Goal: Contribute content: Add original content to the website for others to see

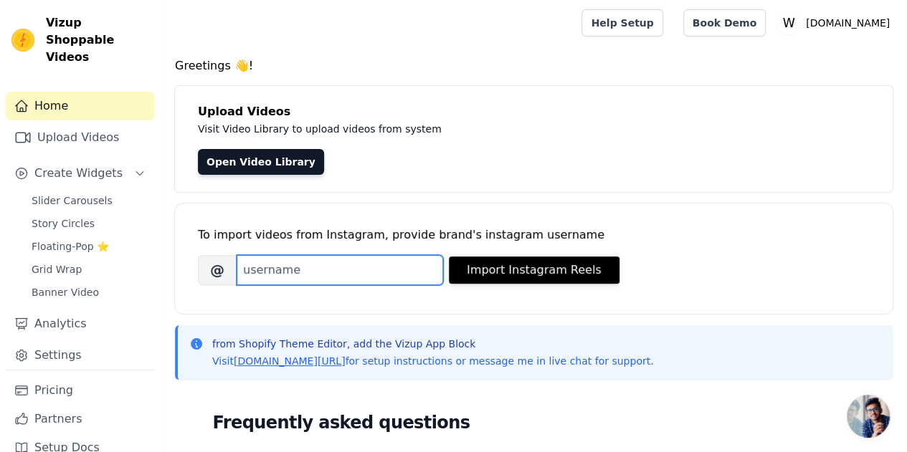
click at [295, 276] on input "Brand's Instagram Username" at bounding box center [340, 270] width 206 height 30
paste input "https://www.instagram.com/p/DOLiXrcEyAs/"
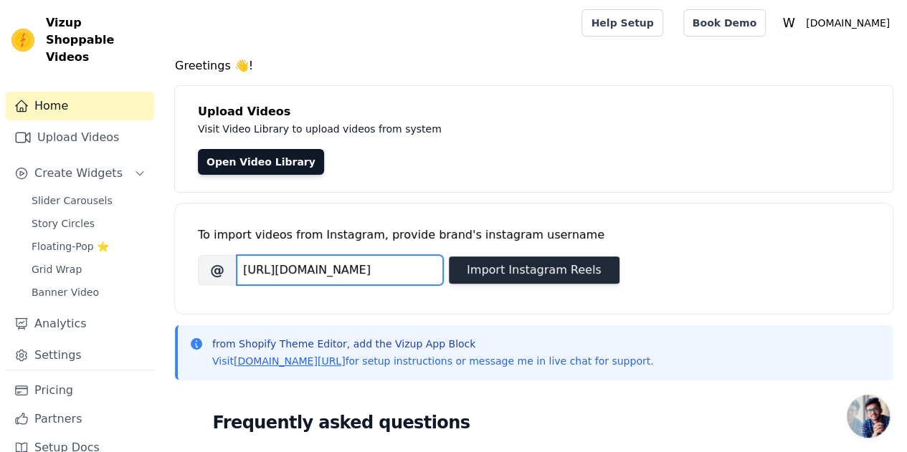
type input "https://www.instagram.com/p/DOLiXrcEyAs/"
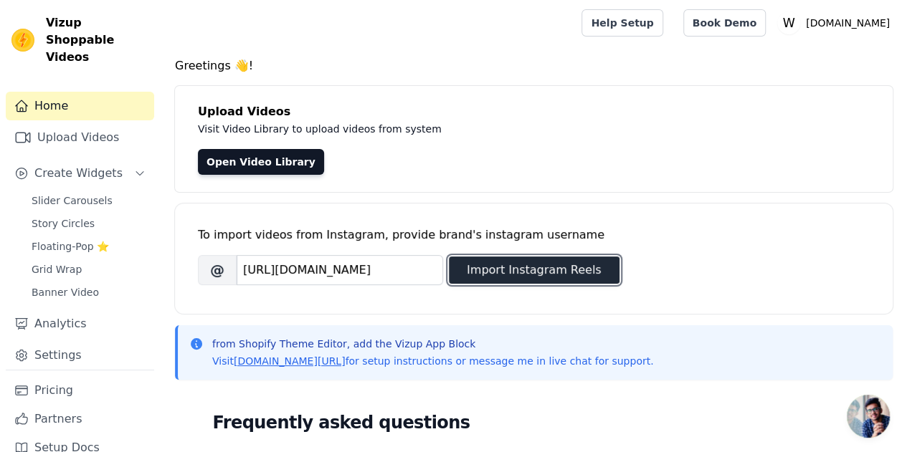
click at [545, 272] on button "Import Instagram Reels" at bounding box center [534, 270] width 171 height 27
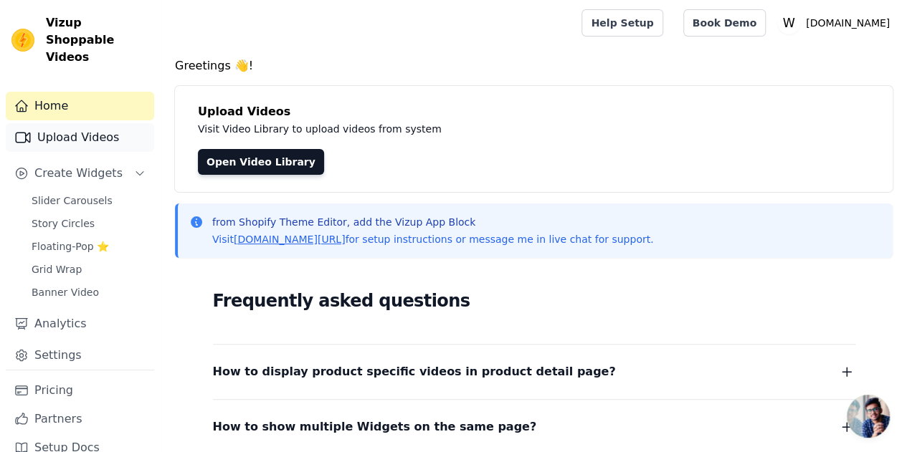
click at [77, 123] on link "Upload Videos" at bounding box center [80, 137] width 148 height 29
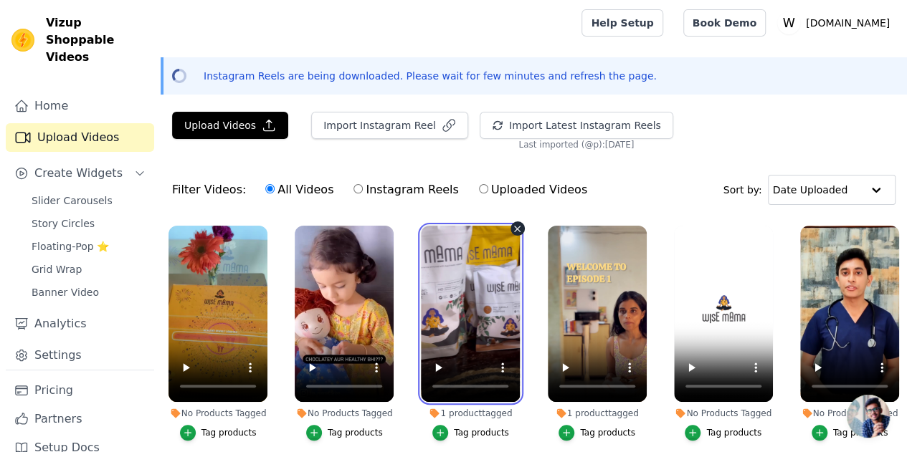
click at [432, 277] on video at bounding box center [470, 314] width 99 height 176
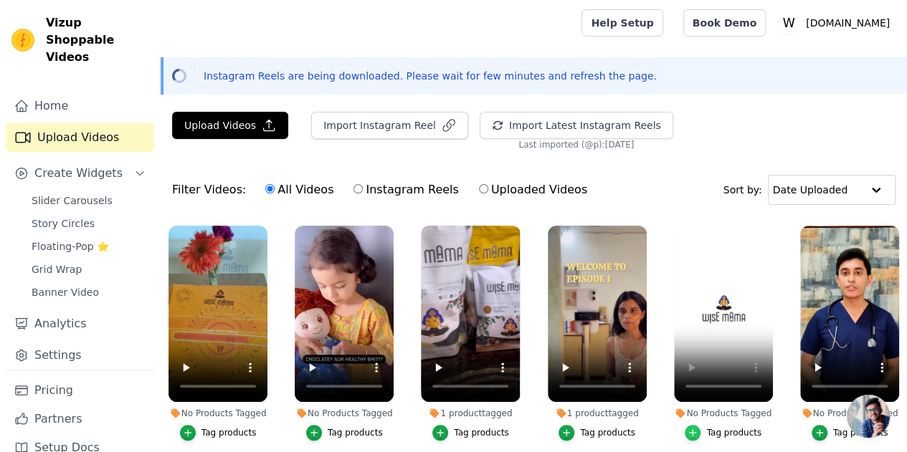
click at [695, 428] on icon "button" at bounding box center [692, 433] width 10 height 10
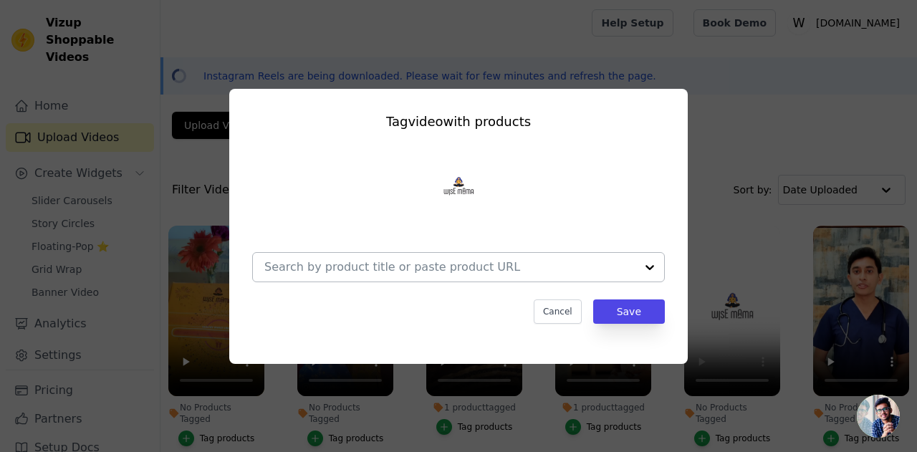
click at [378, 264] on input "No Products Tagged Tag video with products Cancel Save Tag products" at bounding box center [449, 267] width 371 height 14
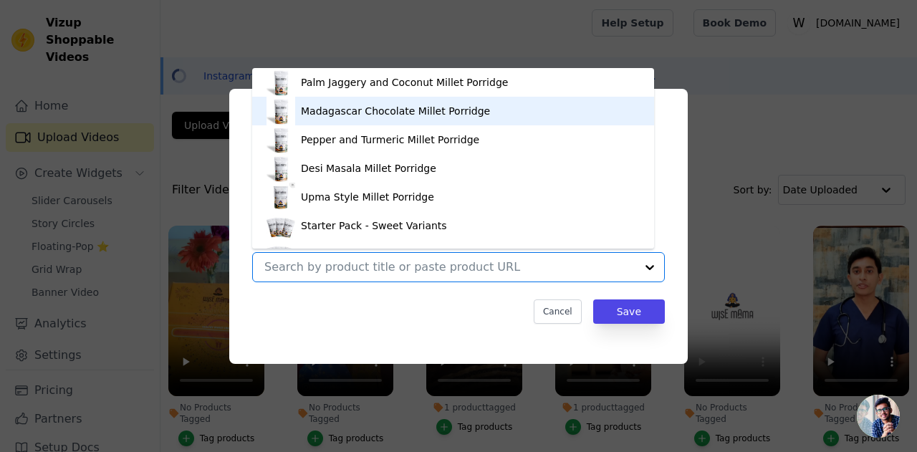
click at [378, 112] on div "Madagascar Chocolate Millet Porridge" at bounding box center [395, 111] width 189 height 14
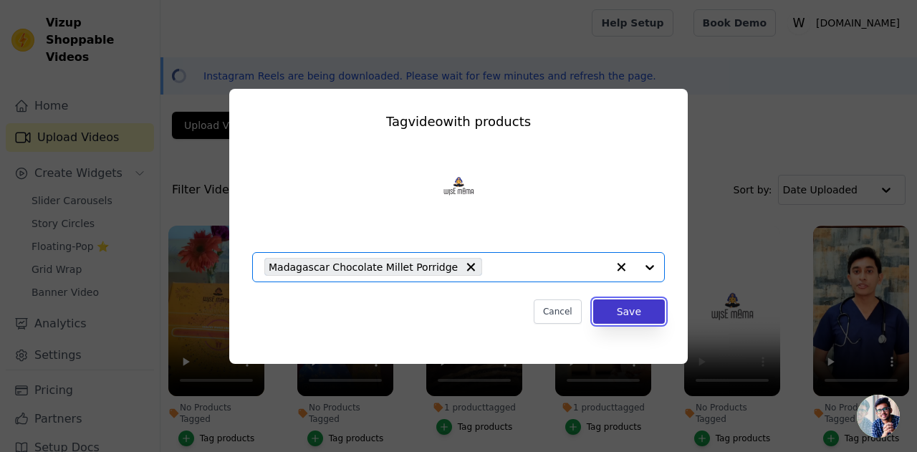
click at [634, 311] on button "Save" at bounding box center [629, 312] width 72 height 24
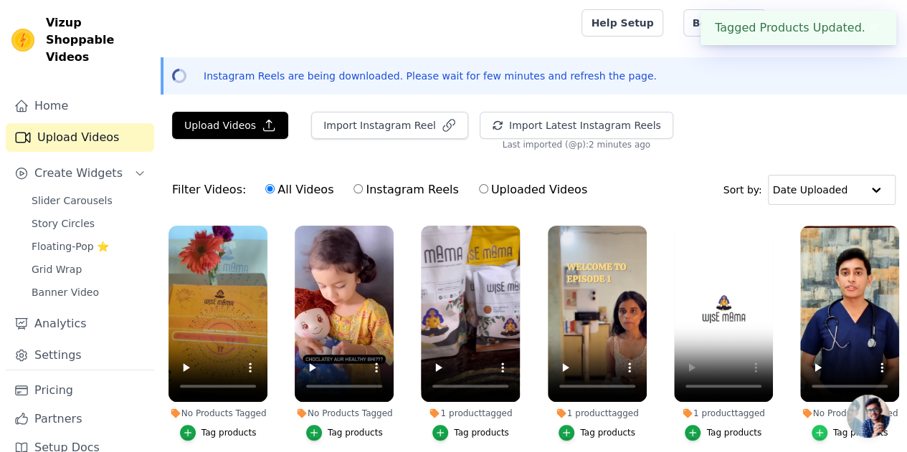
click at [818, 429] on icon "button" at bounding box center [819, 432] width 6 height 6
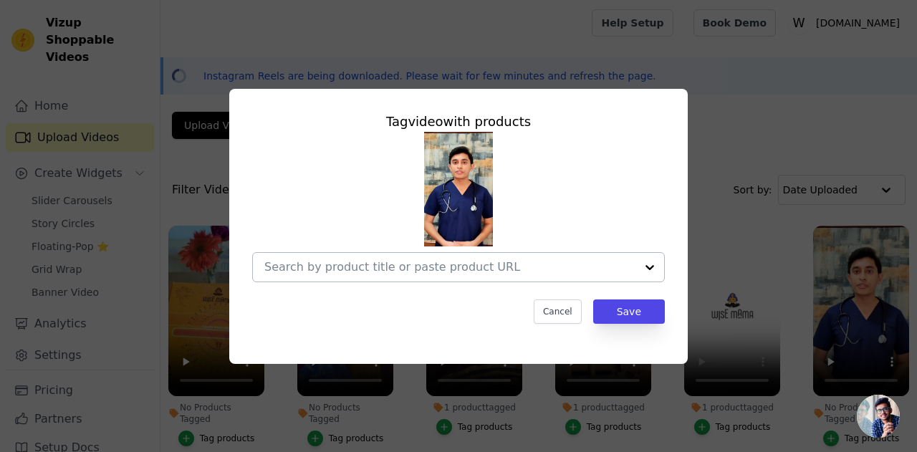
click at [460, 279] on div at bounding box center [449, 267] width 371 height 29
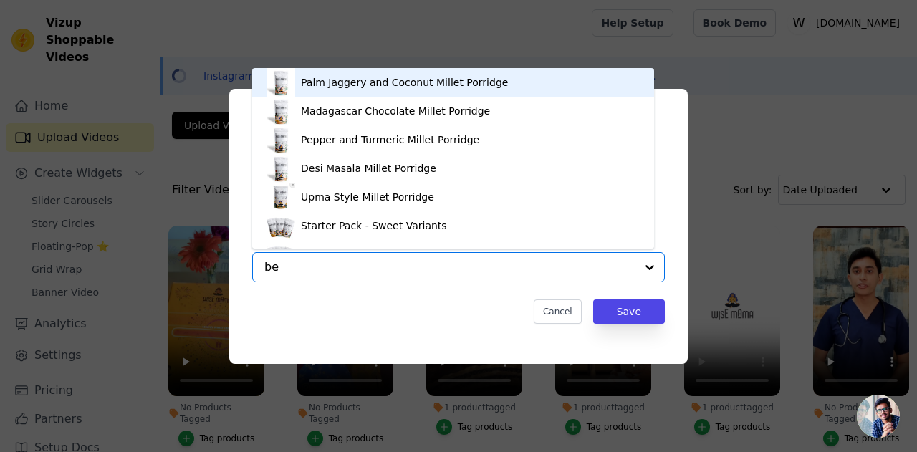
type input "ber"
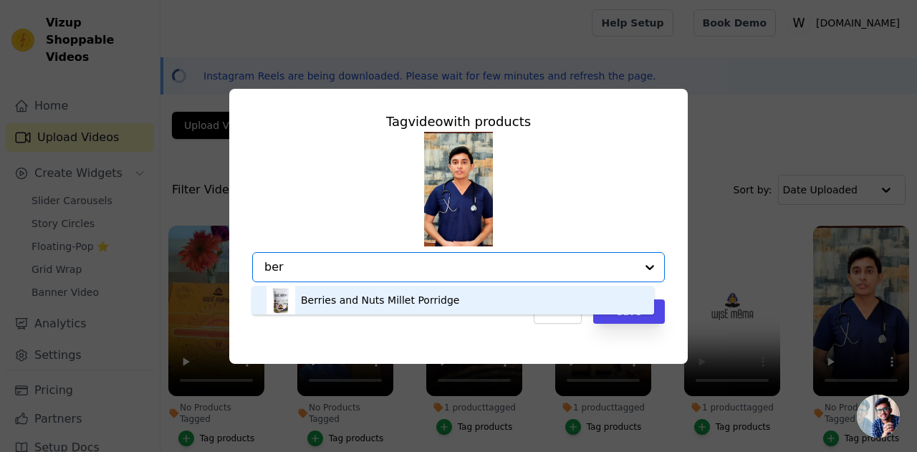
click at [354, 300] on div "Berries and Nuts Millet Porridge" at bounding box center [380, 300] width 158 height 14
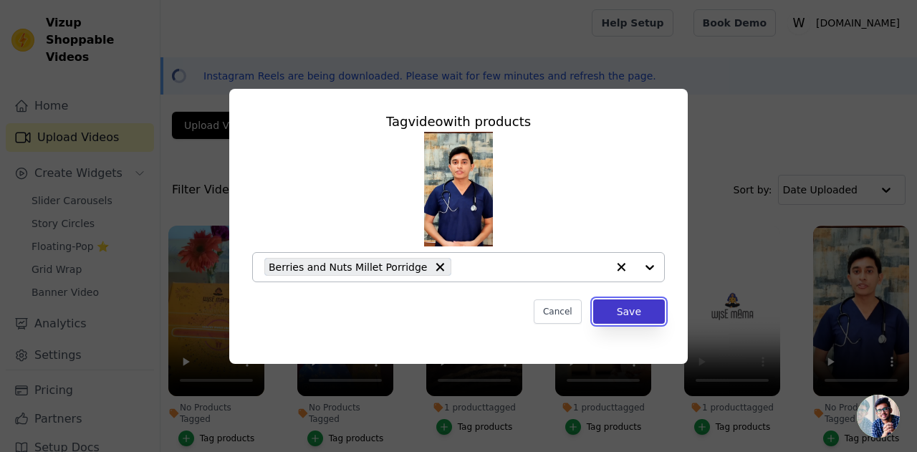
click at [641, 312] on button "Save" at bounding box center [629, 312] width 72 height 24
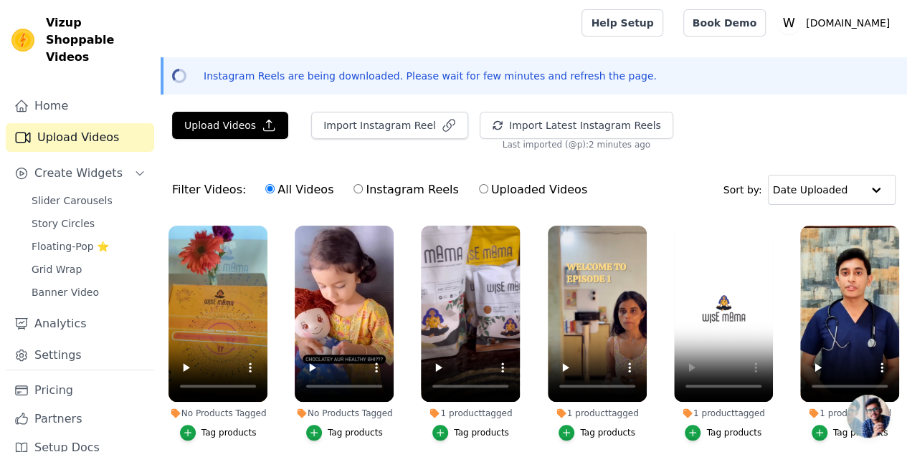
click at [353, 188] on input "Instagram Reels" at bounding box center [357, 188] width 9 height 9
radio input "true"
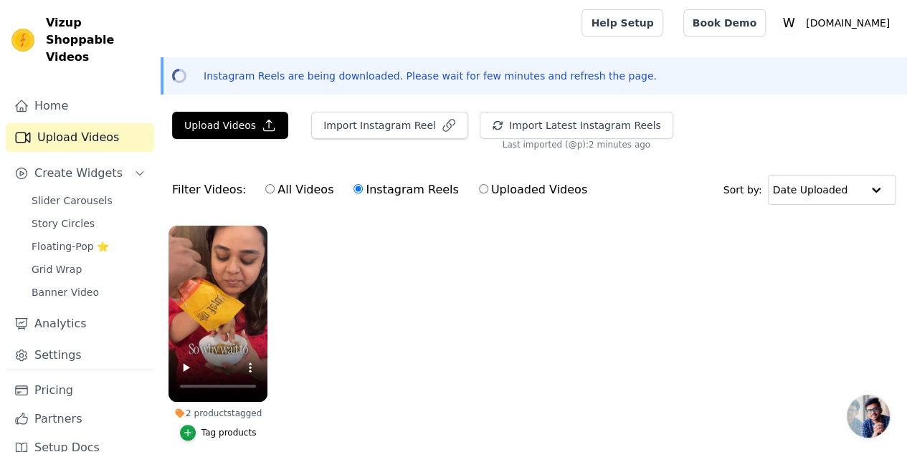
click at [265, 188] on input "All Videos" at bounding box center [269, 188] width 9 height 9
radio input "true"
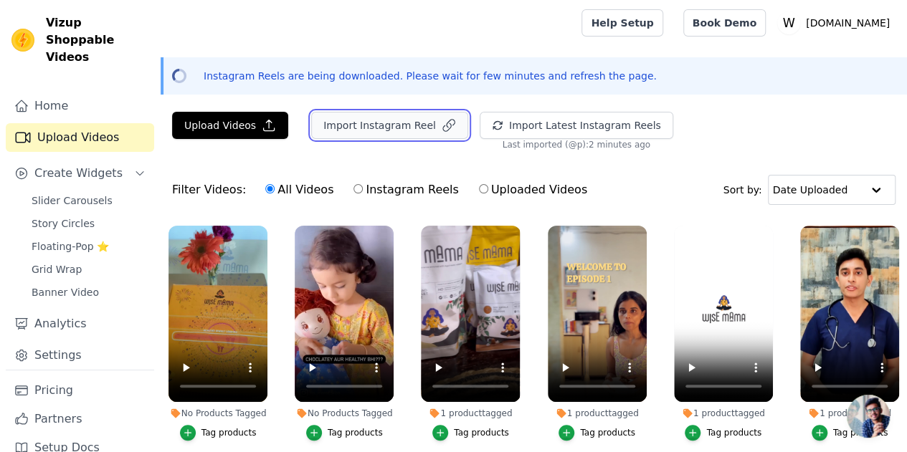
click at [330, 127] on button "Import Instagram Reel" at bounding box center [389, 125] width 157 height 27
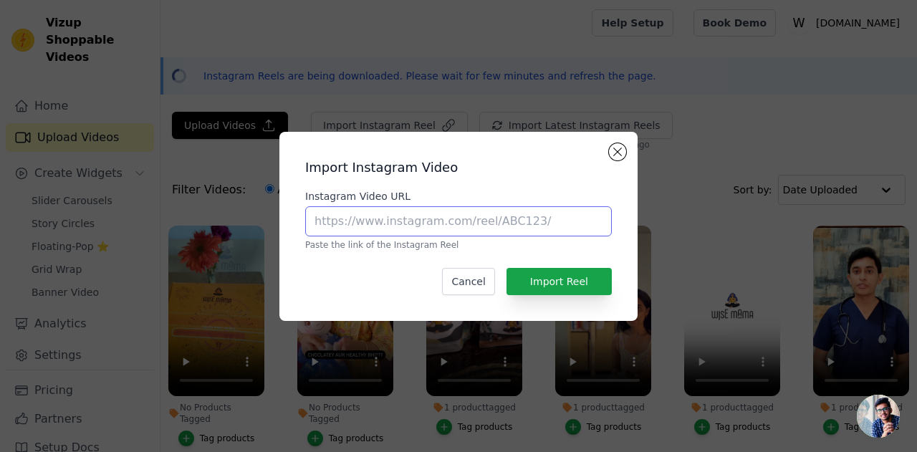
click at [393, 220] on input "Instagram Video URL" at bounding box center [458, 221] width 307 height 30
paste input "https://www.instagram.com/p/DOLiXrcEyAs/"
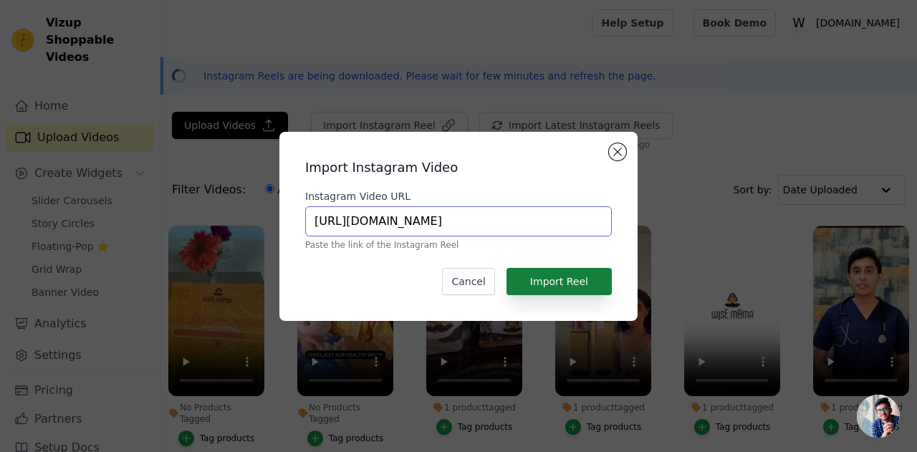
type input "https://www.instagram.com/p/DOLiXrcEyAs/"
click at [569, 275] on button "Import Reel" at bounding box center [559, 281] width 105 height 27
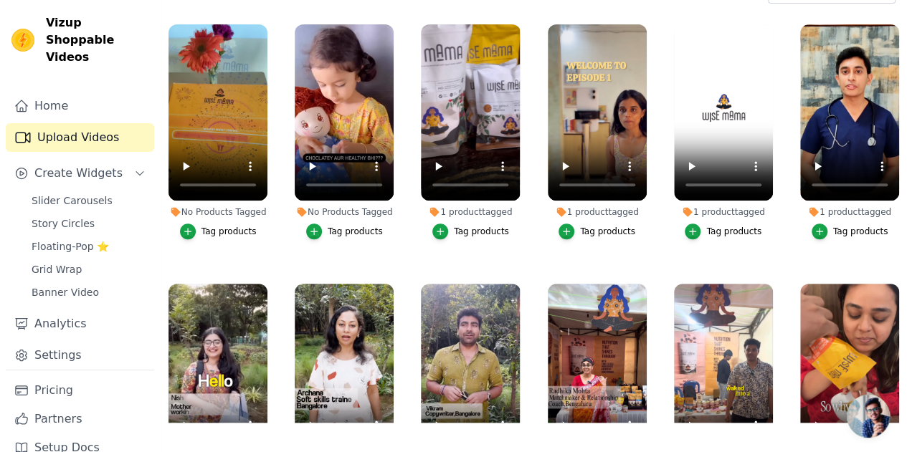
scroll to position [205, 0]
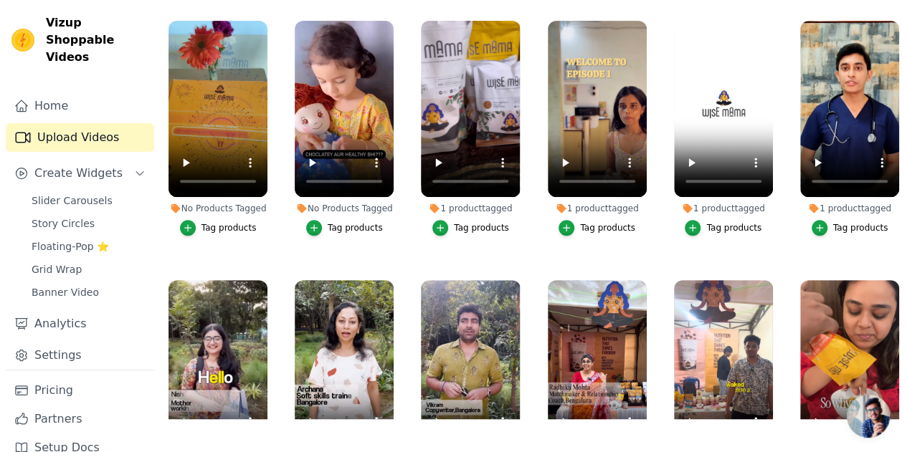
click at [870, 412] on span "Open chat" at bounding box center [867, 416] width 43 height 43
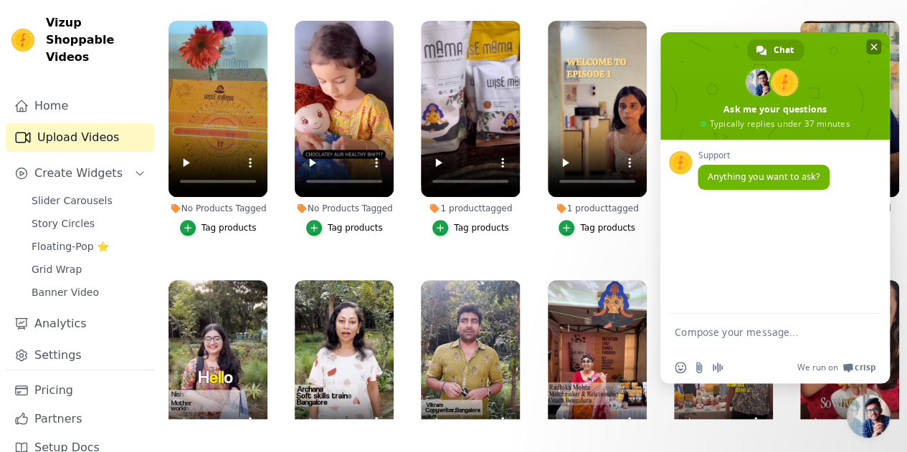
click at [870, 49] on span "Close chat" at bounding box center [873, 47] width 7 height 7
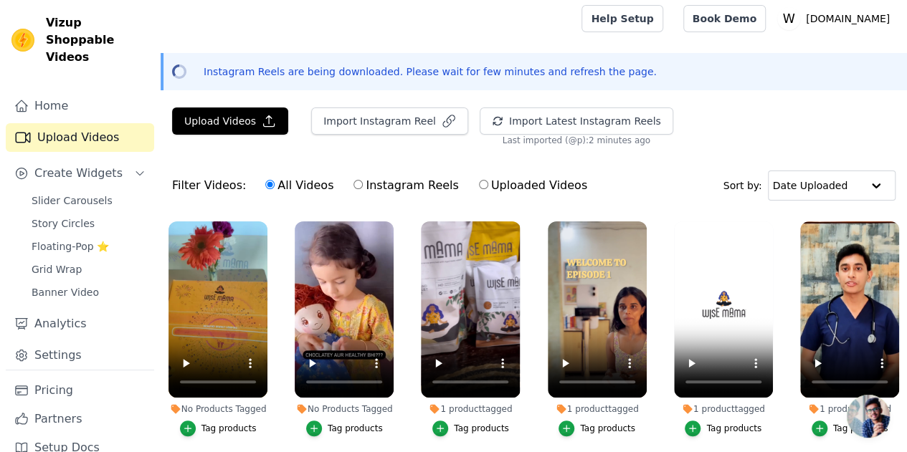
scroll to position [0, 0]
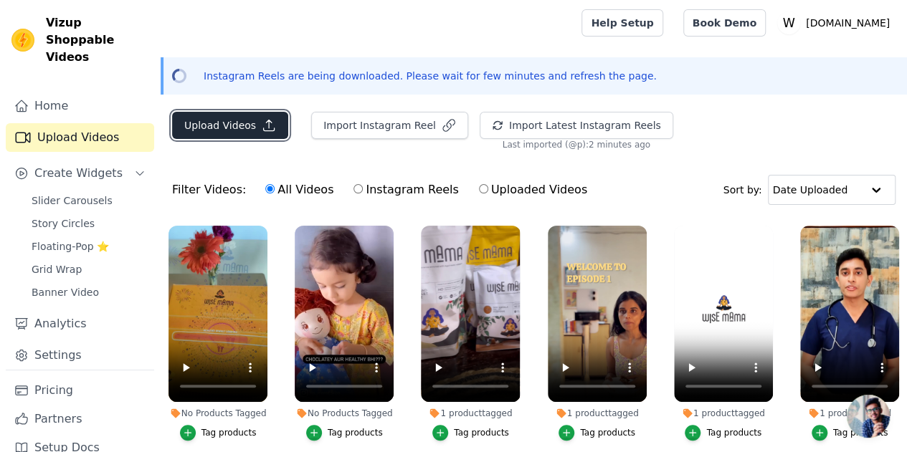
click at [228, 120] on button "Upload Videos" at bounding box center [230, 125] width 116 height 27
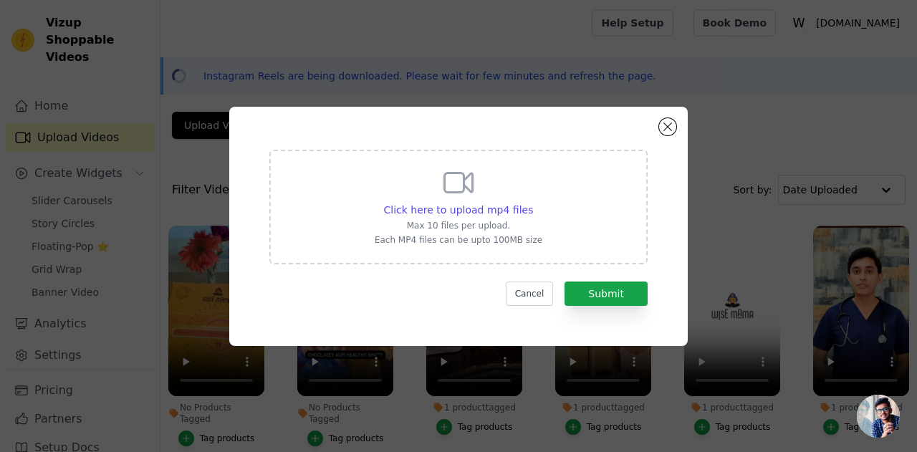
click at [460, 194] on icon at bounding box center [459, 183] width 34 height 34
click at [533, 202] on input "Click here to upload mp4 files Max 10 files per upload. Each MP4 files can be u…" at bounding box center [533, 202] width 1 height 1
type input "C:\fakepath\IMG_9932.MP4"
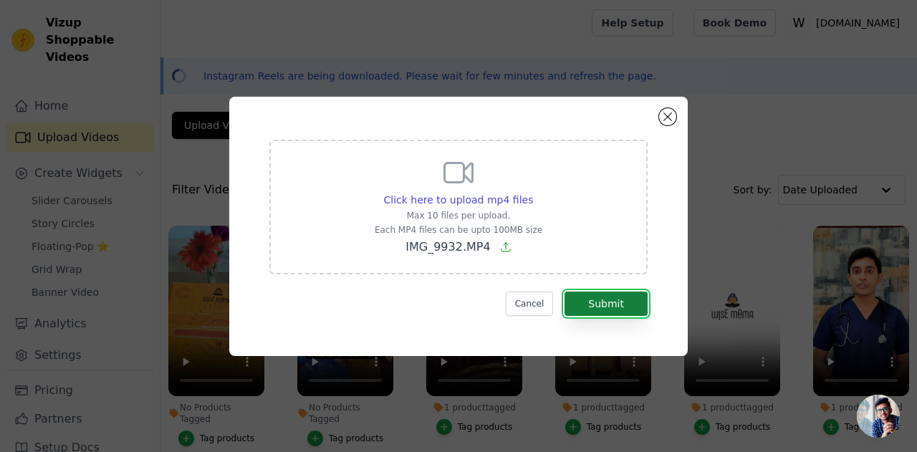
click at [611, 302] on button "Submit" at bounding box center [606, 304] width 83 height 24
